Goal: Navigation & Orientation: Find specific page/section

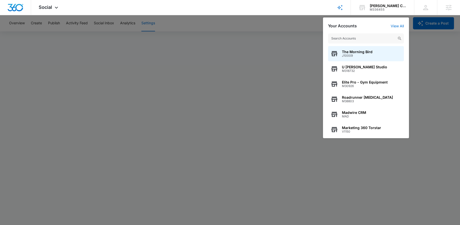
click at [370, 41] on input "text" at bounding box center [366, 38] width 76 height 10
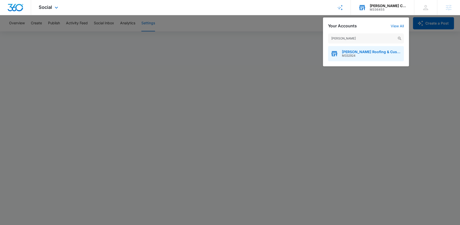
type input "[PERSON_NAME]"
click at [356, 52] on span "[PERSON_NAME] Roofing & Custom Homes LLC" at bounding box center [371, 52] width 59 height 4
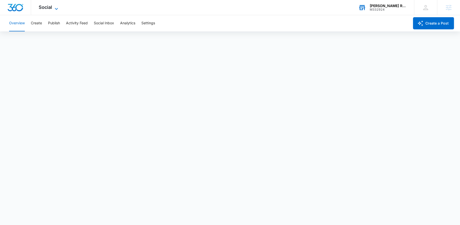
click at [55, 7] on icon at bounding box center [56, 9] width 6 height 6
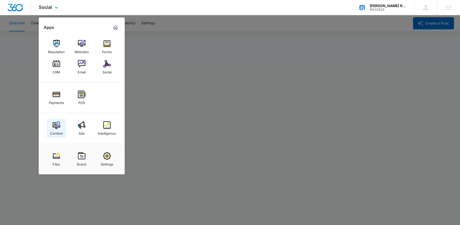
click at [57, 129] on div "Content" at bounding box center [56, 132] width 13 height 7
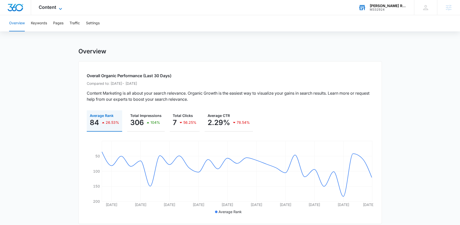
click at [54, 10] on span "Content" at bounding box center [47, 7] width 17 height 5
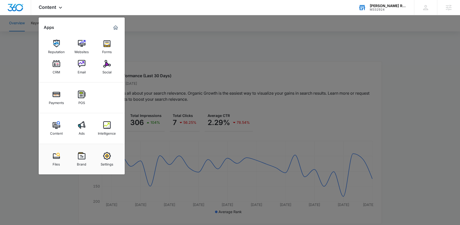
click at [107, 127] on img at bounding box center [107, 125] width 8 height 8
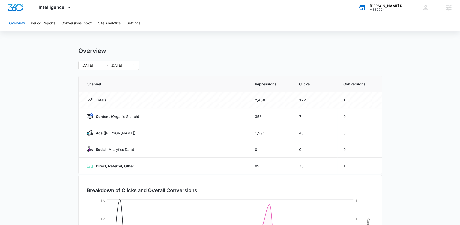
scroll to position [1, 0]
click at [65, 7] on div "Intelligence Apps Reputation Websites Forms CRM Email Social Payments POS Conte…" at bounding box center [55, 7] width 48 height 15
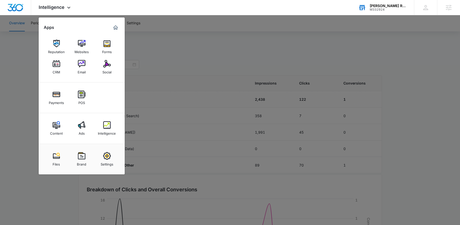
click at [76, 130] on link "Ads" at bounding box center [81, 128] width 19 height 19
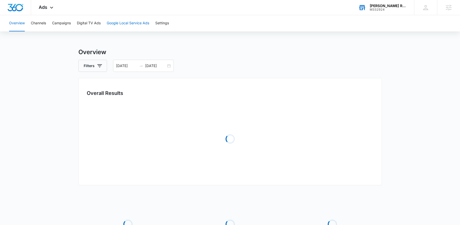
click at [108, 23] on button "Google Local Service Ads" at bounding box center [128, 23] width 42 height 16
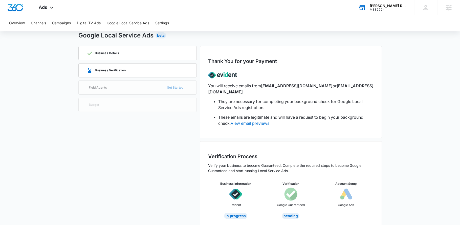
scroll to position [18, 0]
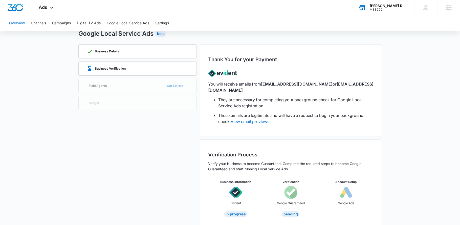
click at [18, 21] on button "Overview" at bounding box center [17, 23] width 16 height 16
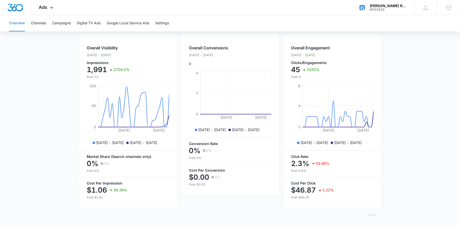
scroll to position [187, 0]
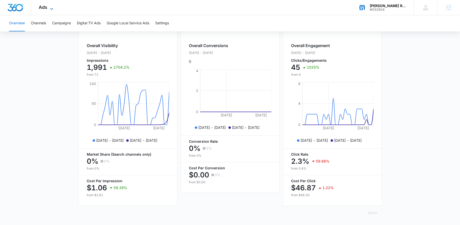
click at [50, 7] on icon at bounding box center [52, 9] width 6 height 6
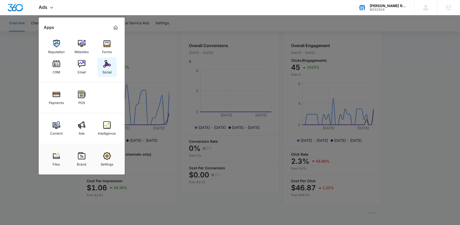
click at [109, 69] on div "Social" at bounding box center [106, 71] width 9 height 7
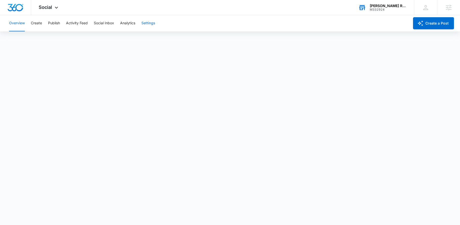
click at [145, 26] on button "Settings" at bounding box center [148, 23] width 14 height 16
click at [54, 7] on icon at bounding box center [56, 9] width 6 height 6
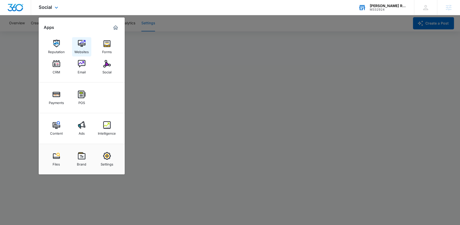
click at [79, 44] on img at bounding box center [82, 44] width 8 height 8
